Goal: Transaction & Acquisition: Download file/media

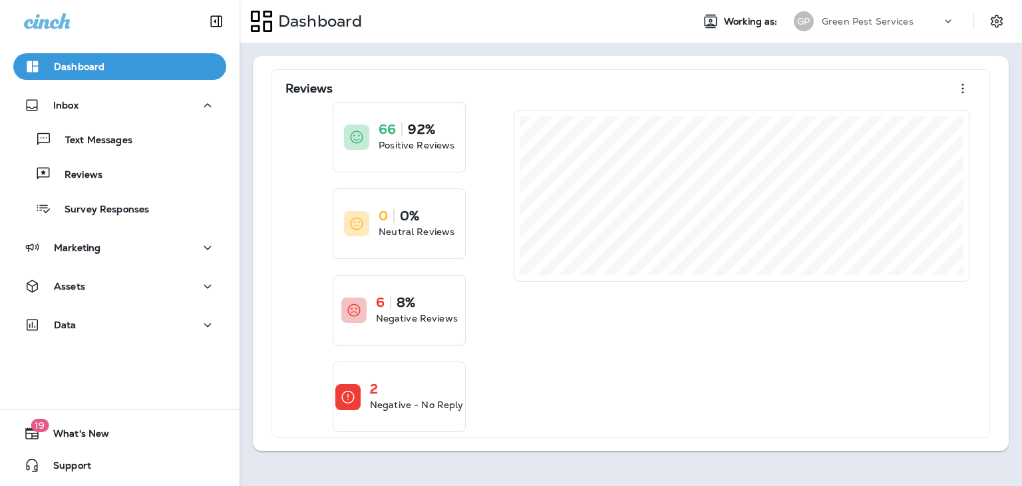
click at [550, 47] on div "Reviews 66 92% Positive Reviews 0 0% Neutral Reviews 6 8% Negative Reviews 2 Ne…" at bounding box center [631, 254] width 783 height 422
click at [102, 171] on div "Reviews" at bounding box center [120, 174] width 202 height 20
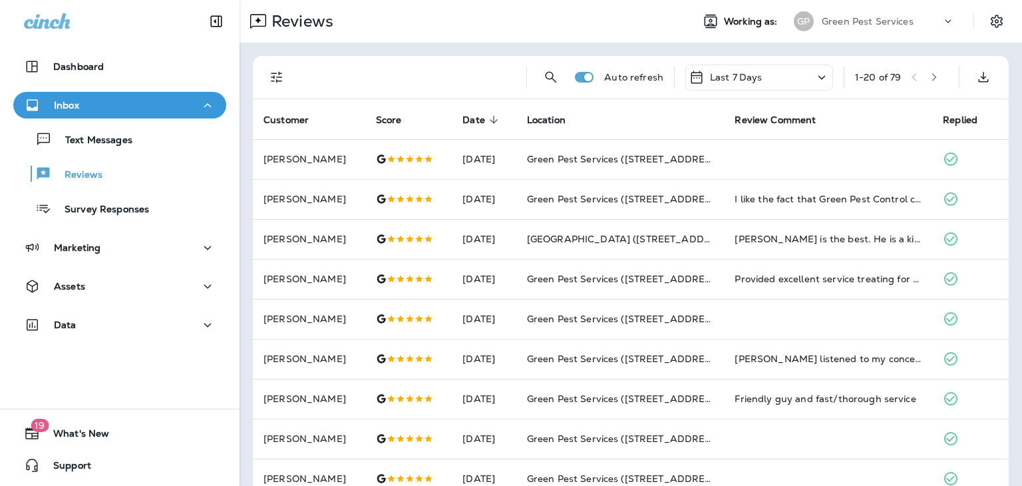
click at [814, 77] on icon at bounding box center [822, 77] width 16 height 17
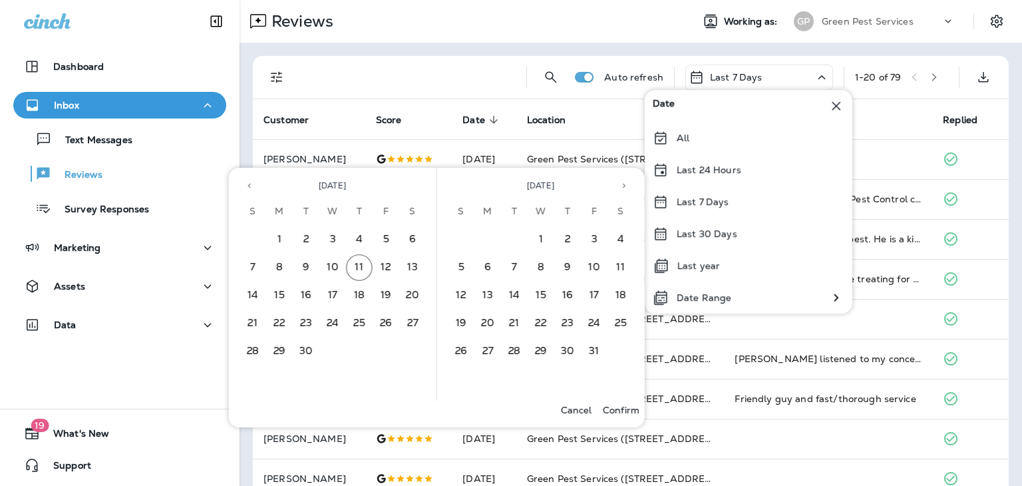
click at [505, 16] on div "Reviews" at bounding box center [461, 21] width 442 height 27
click at [695, 301] on p "Date Range" at bounding box center [704, 297] width 55 height 11
click at [389, 246] on button "5" at bounding box center [386, 239] width 27 height 27
click at [353, 266] on button "11" at bounding box center [359, 267] width 27 height 27
click at [613, 405] on p "Confirm" at bounding box center [621, 410] width 37 height 11
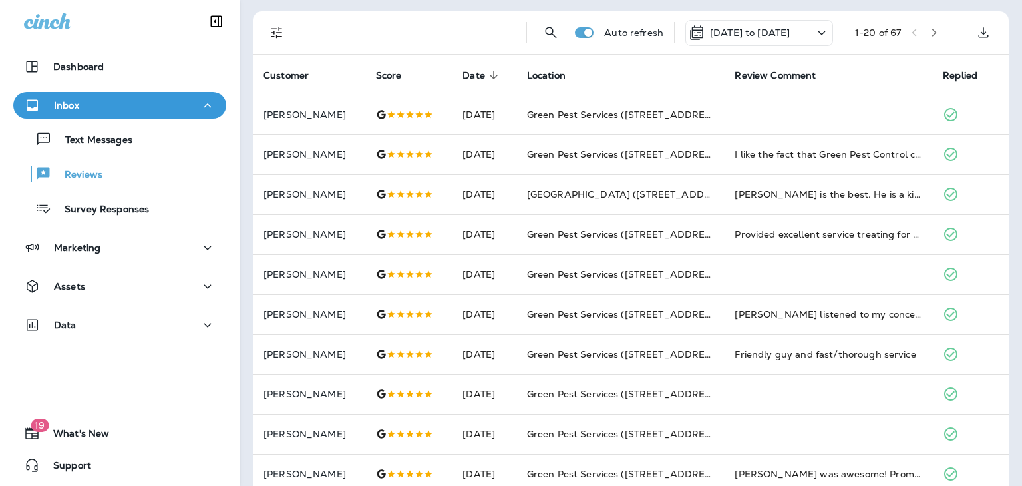
scroll to position [39, 0]
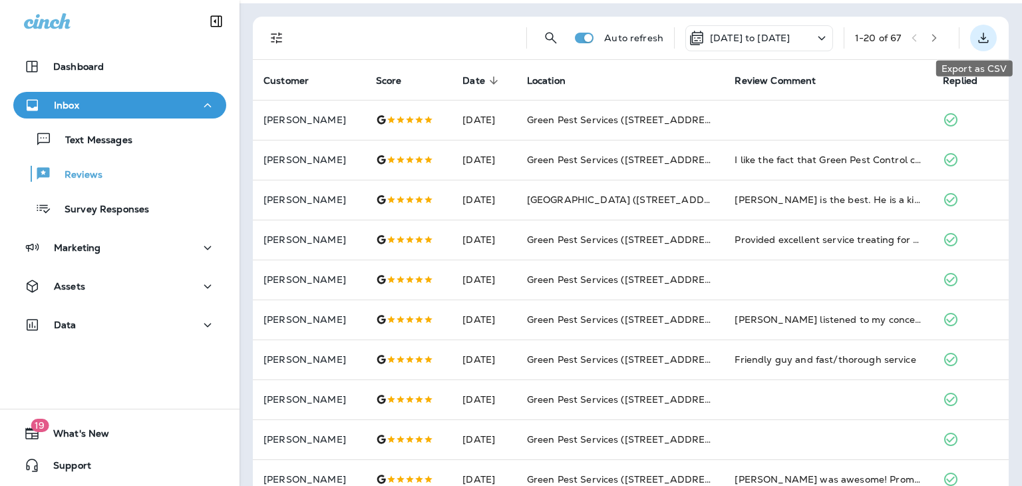
click at [976, 34] on icon "Export as CSV" at bounding box center [984, 38] width 16 height 16
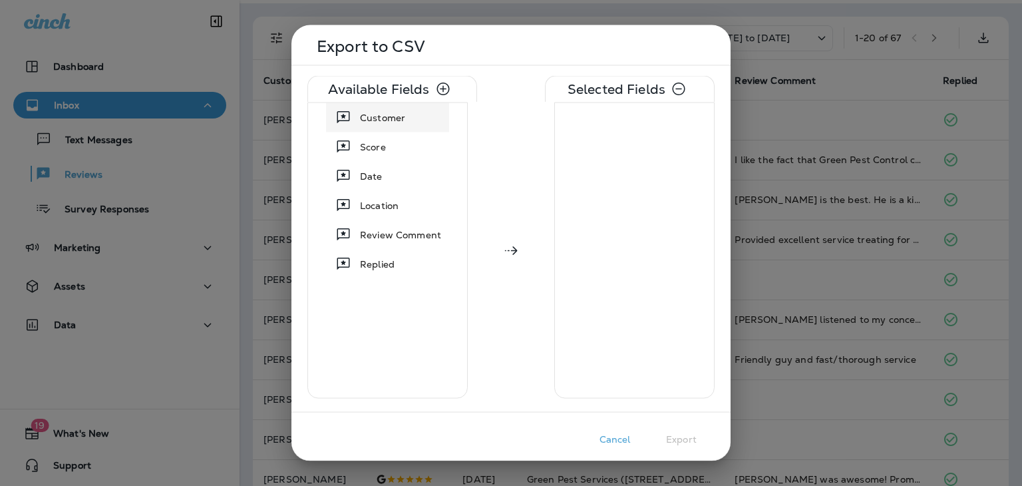
click at [353, 124] on div at bounding box center [342, 118] width 26 height 24
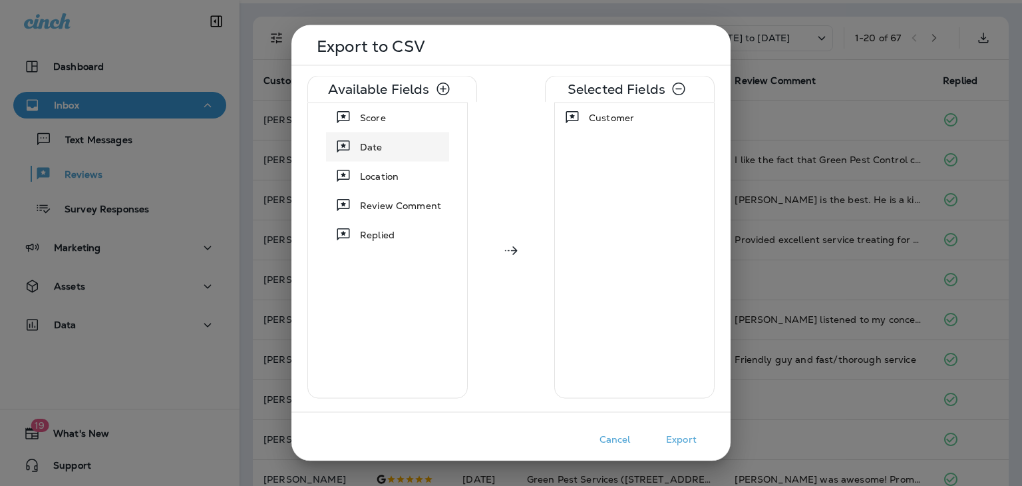
click at [357, 144] on div "Date" at bounding box center [371, 147] width 33 height 24
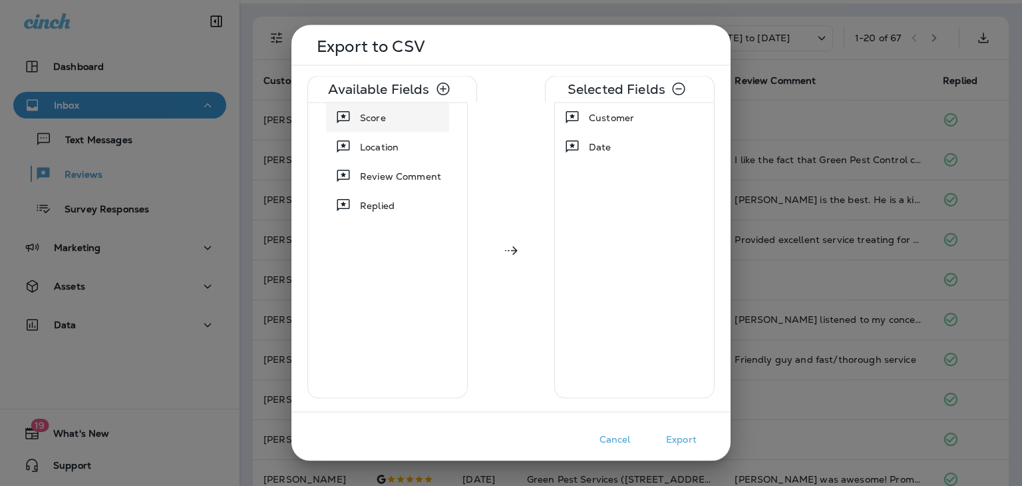
click at [353, 114] on div at bounding box center [342, 118] width 26 height 24
click at [362, 142] on span "Review Comment" at bounding box center [400, 146] width 81 height 13
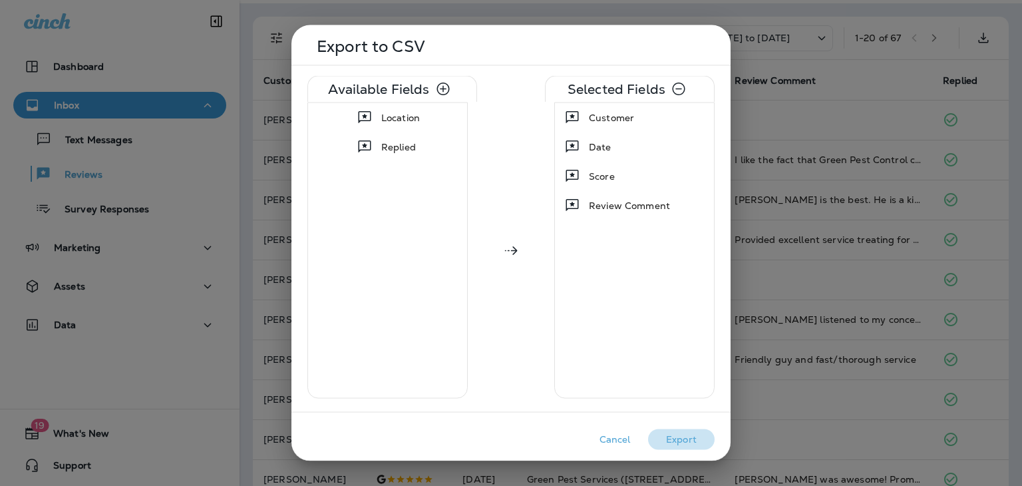
click at [679, 442] on button "Export" at bounding box center [681, 439] width 67 height 21
